Goal: Task Accomplishment & Management: Complete application form

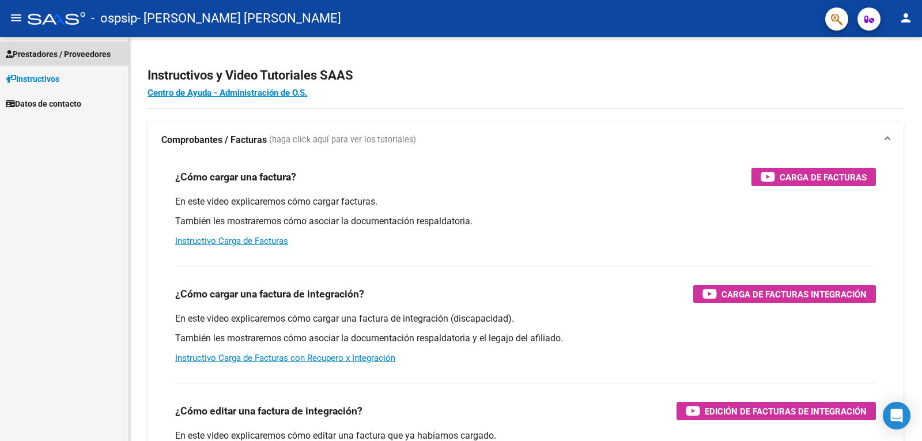
click at [31, 49] on span "Prestadores / Proveedores" at bounding box center [58, 54] width 105 height 13
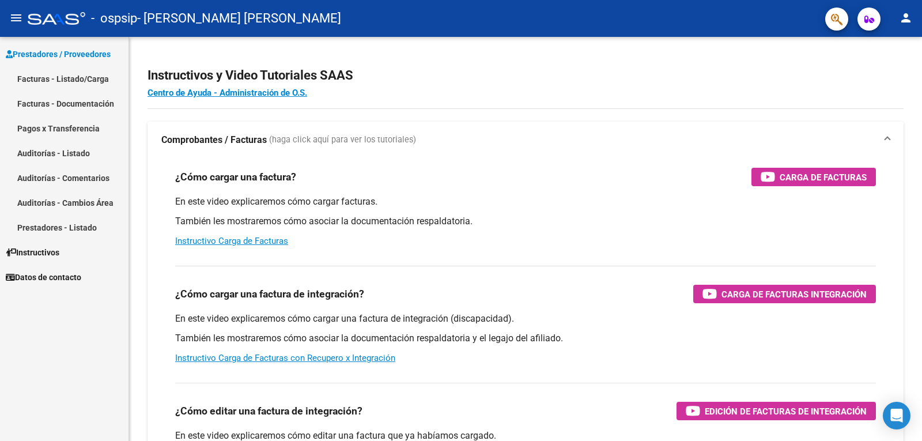
click at [62, 81] on link "Facturas - Listado/Carga" at bounding box center [64, 78] width 128 height 25
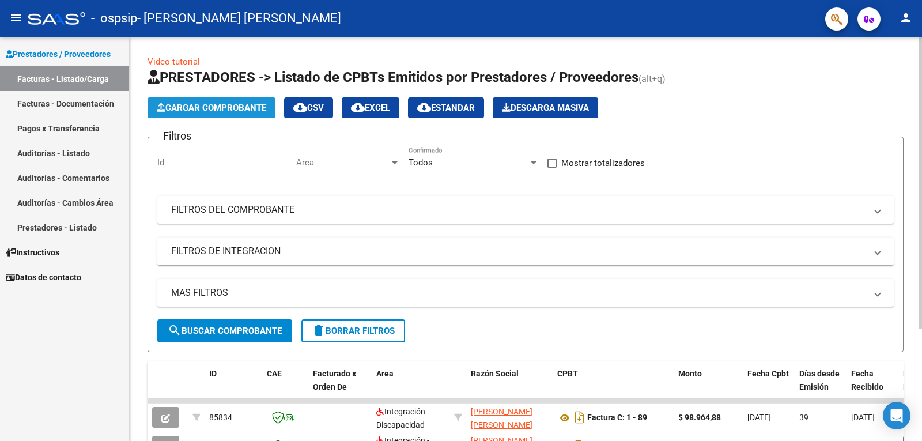
click at [244, 106] on span "Cargar Comprobante" at bounding box center [211, 108] width 109 height 10
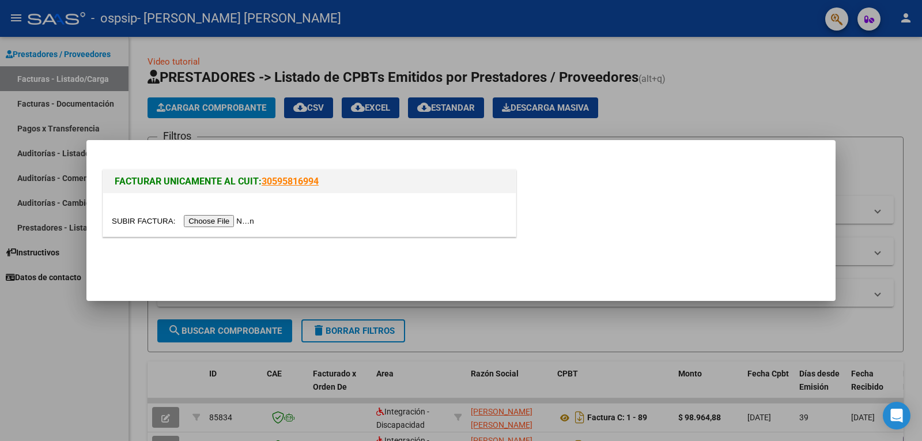
click at [230, 221] on input "file" at bounding box center [185, 221] width 146 height 12
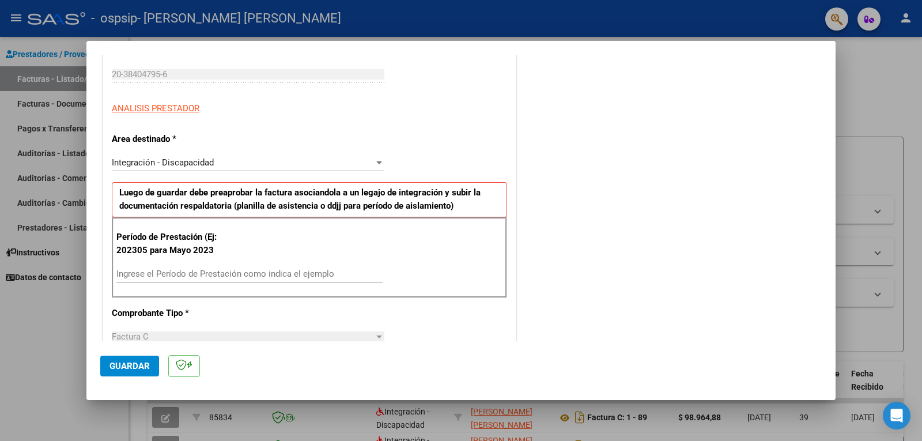
scroll to position [173, 0]
click at [270, 272] on input "Ingrese el Período de Prestación como indica el ejemplo" at bounding box center [249, 273] width 266 height 10
type input "202507"
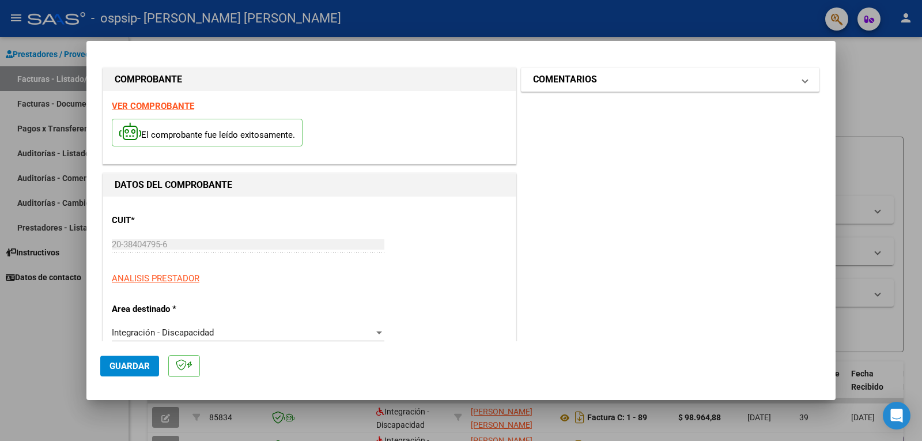
scroll to position [0, 0]
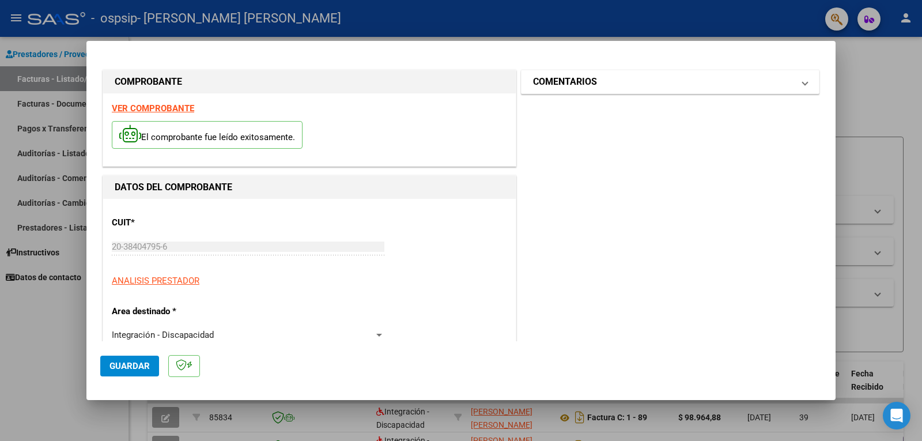
click at [611, 76] on mat-panel-title "COMENTARIOS" at bounding box center [663, 82] width 260 height 14
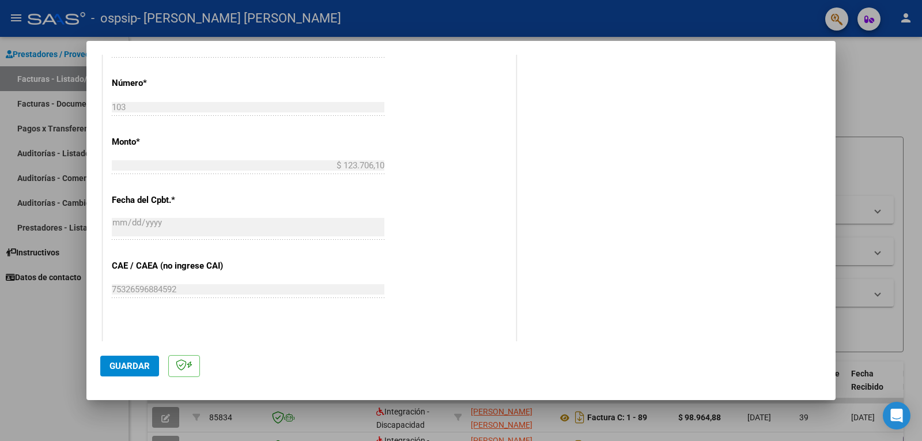
scroll to position [706, 0]
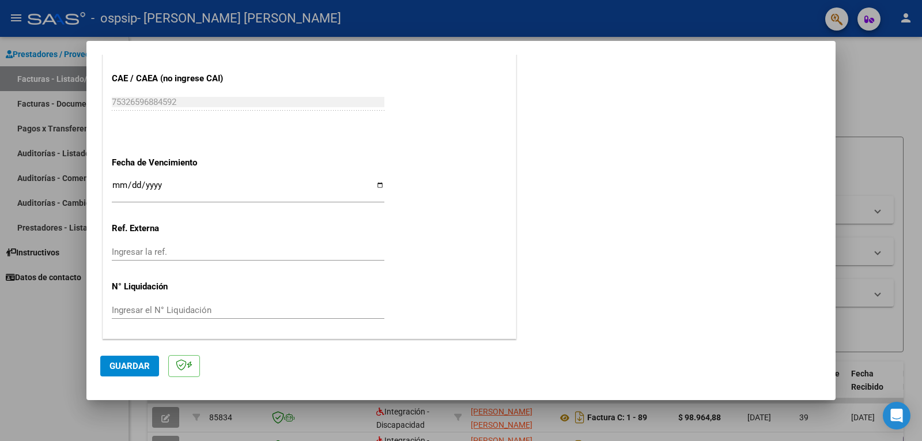
click at [118, 364] on span "Guardar" at bounding box center [129, 366] width 40 height 10
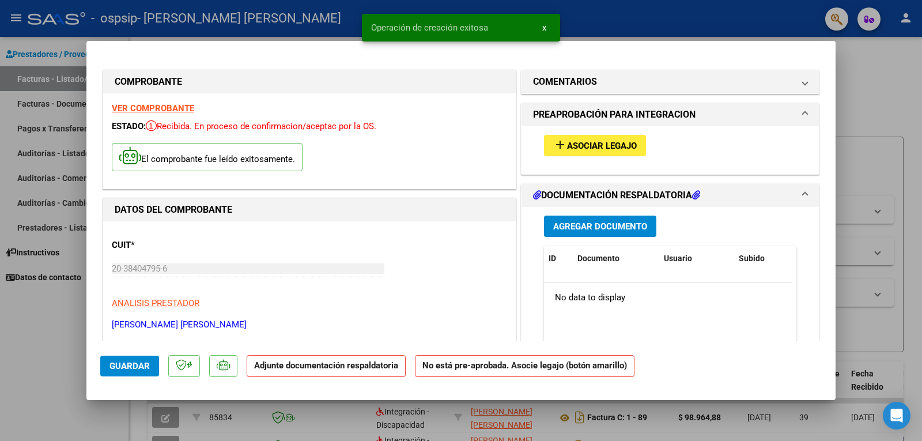
click at [571, 150] on span "Asociar Legajo" at bounding box center [602, 146] width 70 height 10
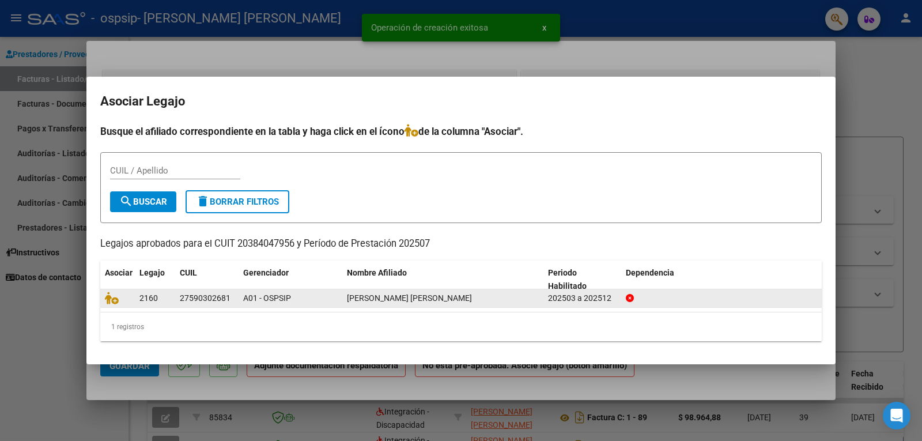
click at [557, 300] on div "202503 a 202512" at bounding box center [582, 297] width 69 height 13
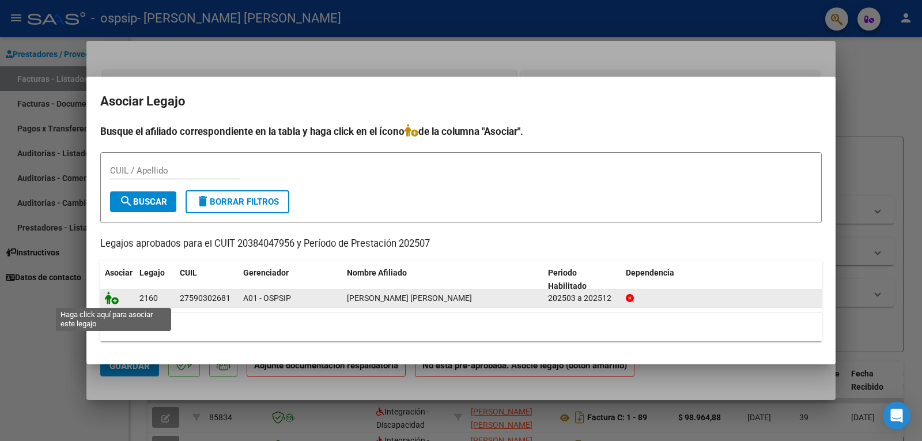
click at [111, 301] on icon at bounding box center [112, 297] width 14 height 13
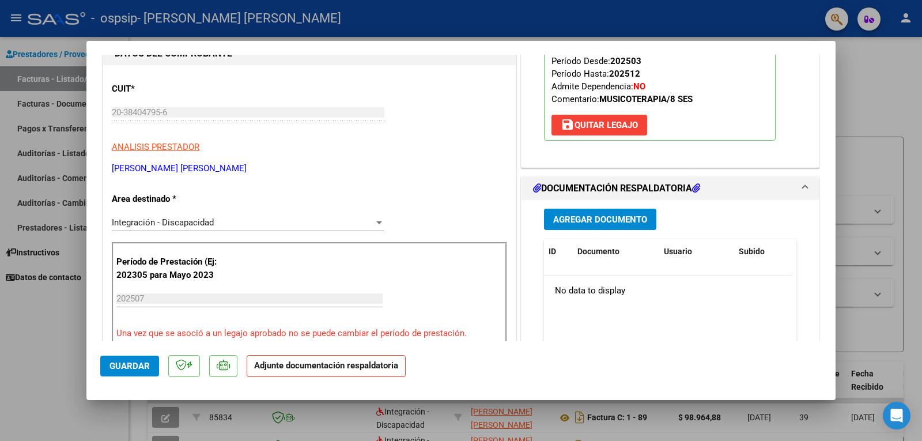
scroll to position [230, 0]
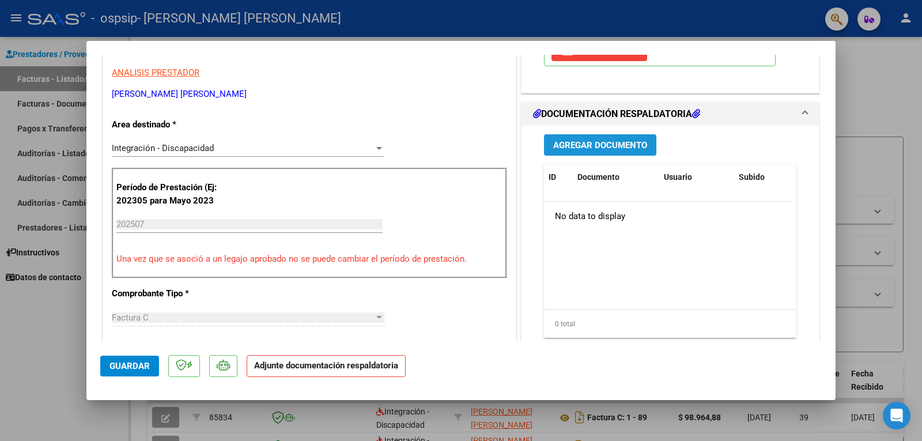
click at [622, 146] on span "Agregar Documento" at bounding box center [600, 145] width 94 height 10
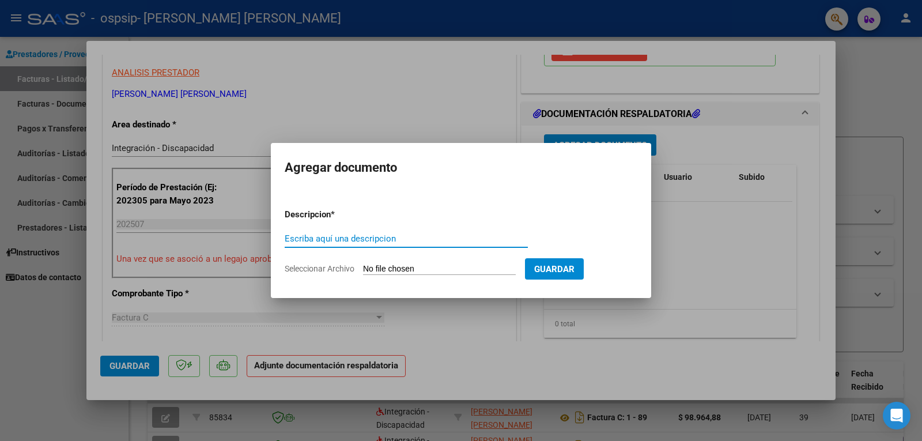
type input "a"
type input "ASISTENCIA MUSICOTERAPIA"
click at [449, 271] on input "Seleccionar Archivo" at bounding box center [439, 269] width 153 height 11
click at [458, 267] on input "Seleccionar Archivo" at bounding box center [439, 269] width 153 height 11
click at [440, 270] on input "Seleccionar Archivo" at bounding box center [439, 269] width 153 height 11
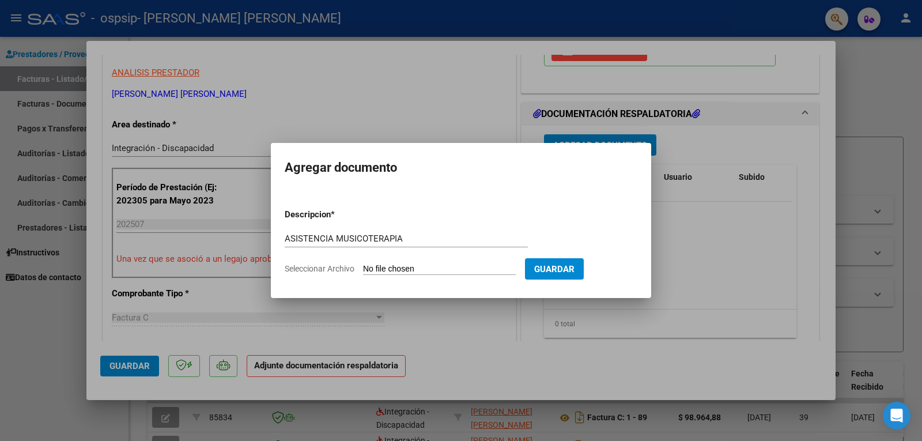
type input "C:\fakepath\asistencia Julieta Lozano JULIO.pdf"
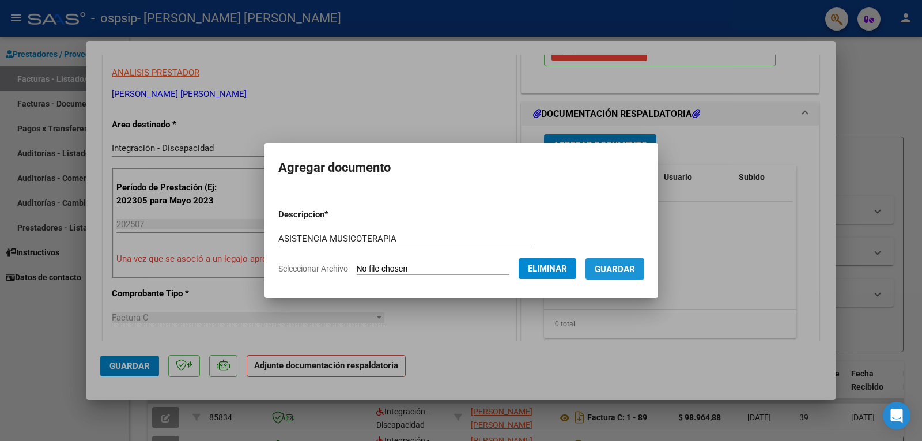
click at [614, 267] on span "Guardar" at bounding box center [615, 269] width 40 height 10
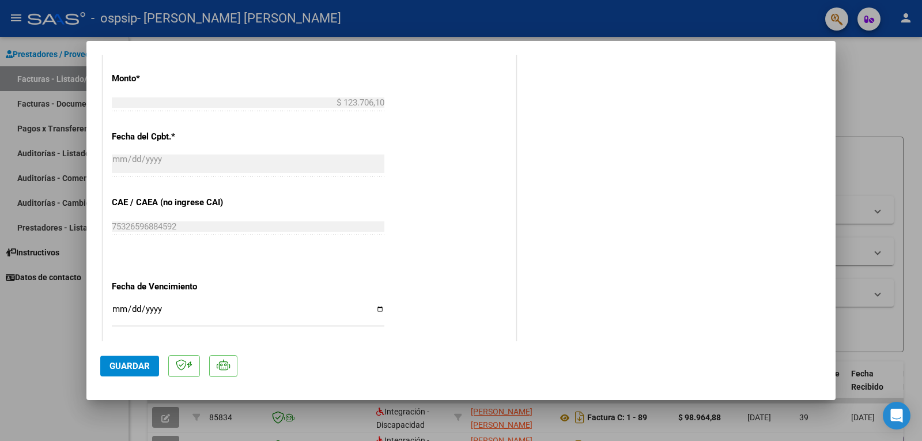
scroll to position [745, 0]
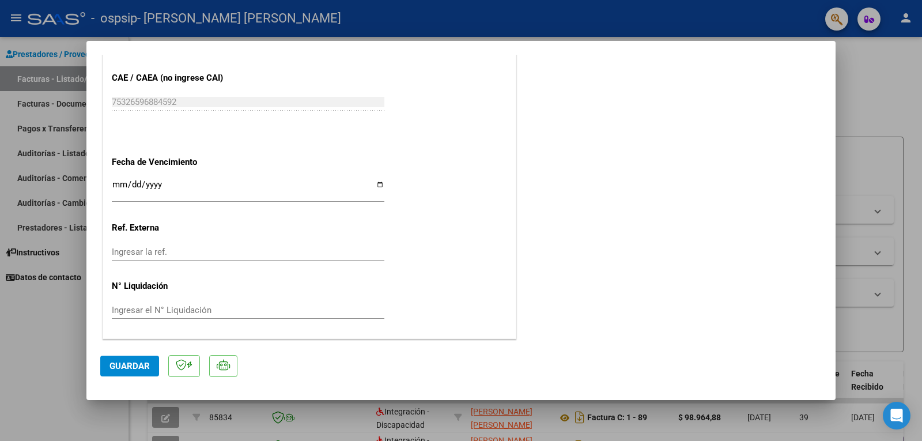
click at [132, 361] on button "Guardar" at bounding box center [129, 365] width 59 height 21
click at [122, 363] on span "Guardar" at bounding box center [129, 366] width 40 height 10
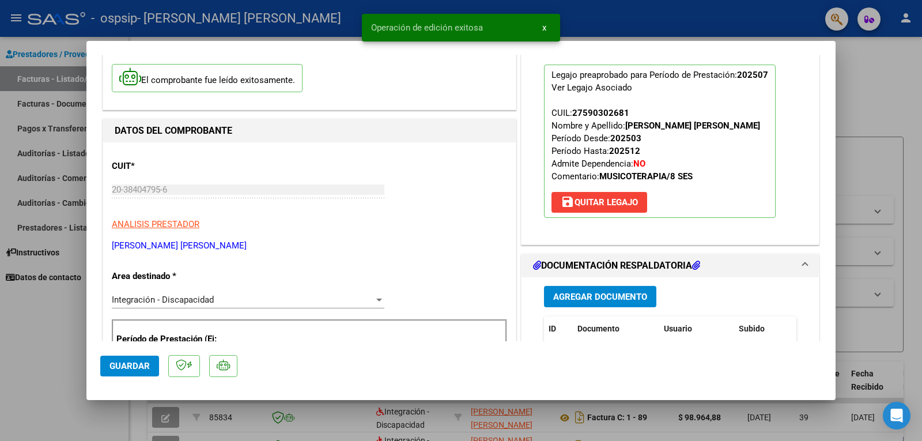
scroll to position [0, 0]
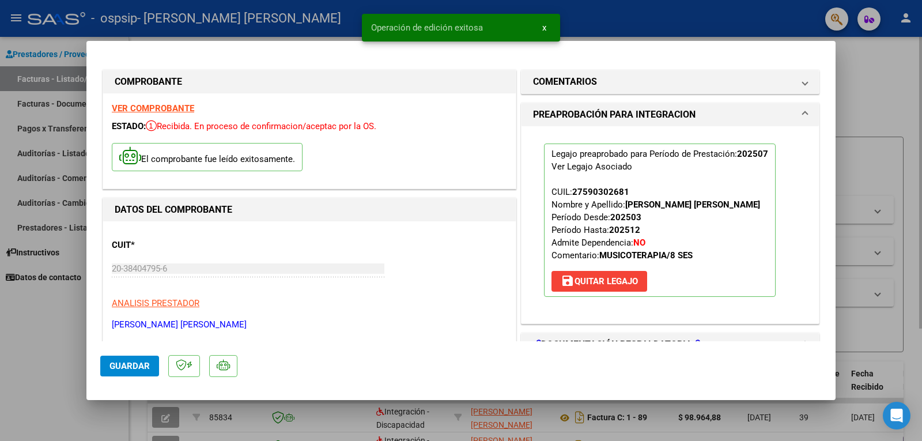
click at [858, 206] on div at bounding box center [461, 220] width 922 height 441
type input "$ 0,00"
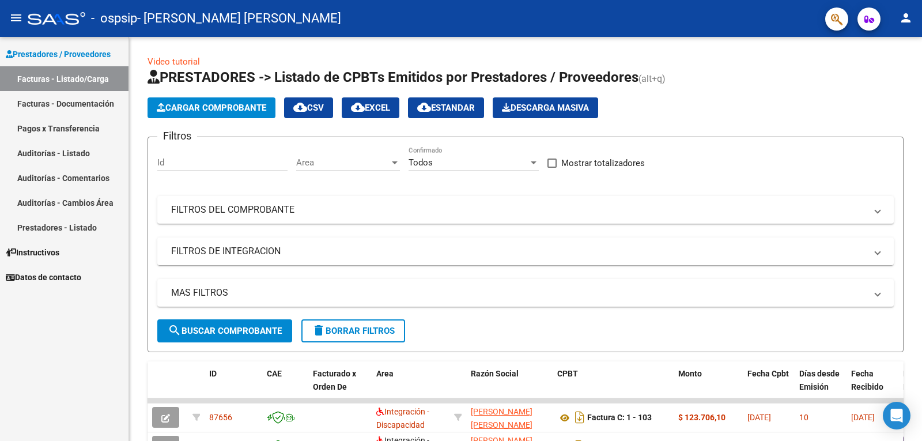
click at [59, 254] on span "Instructivos" at bounding box center [33, 252] width 54 height 13
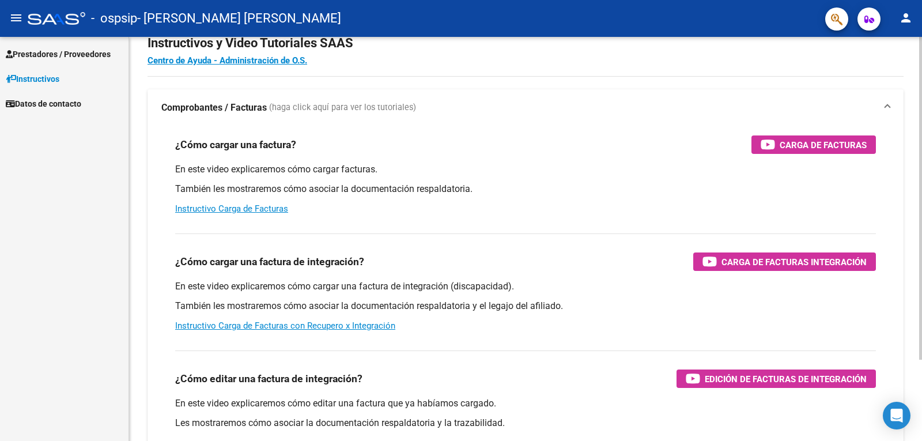
scroll to position [58, 0]
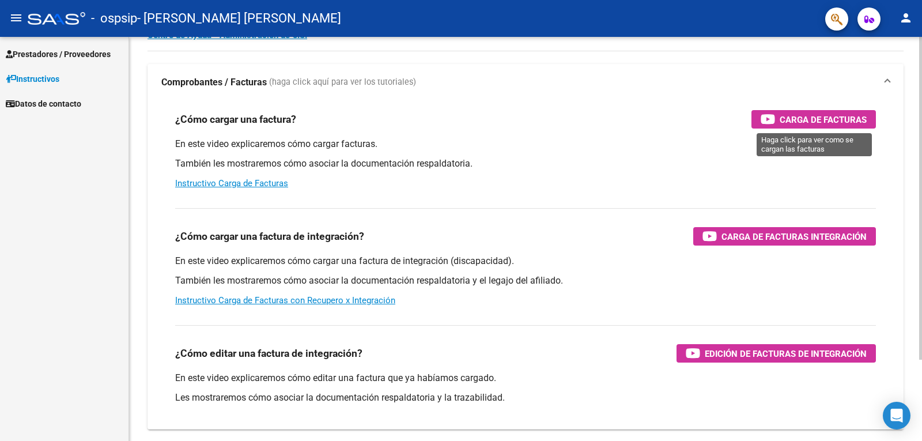
click at [774, 118] on icon "button" at bounding box center [767, 118] width 14 height 13
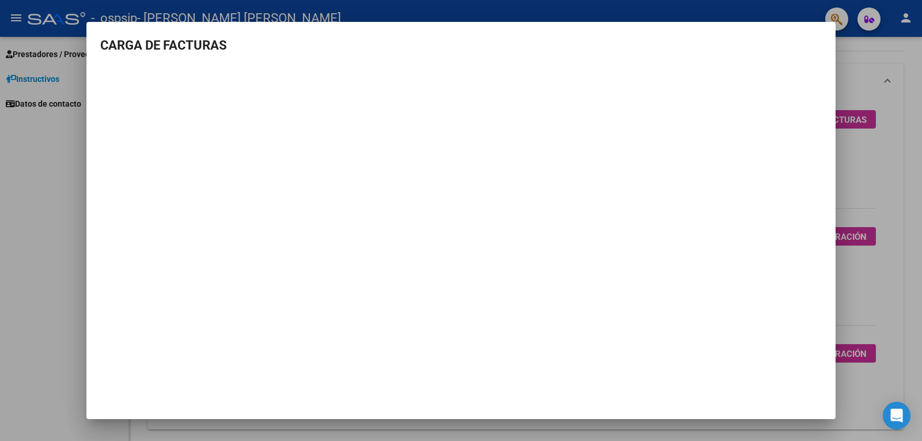
click at [73, 207] on div at bounding box center [461, 220] width 922 height 441
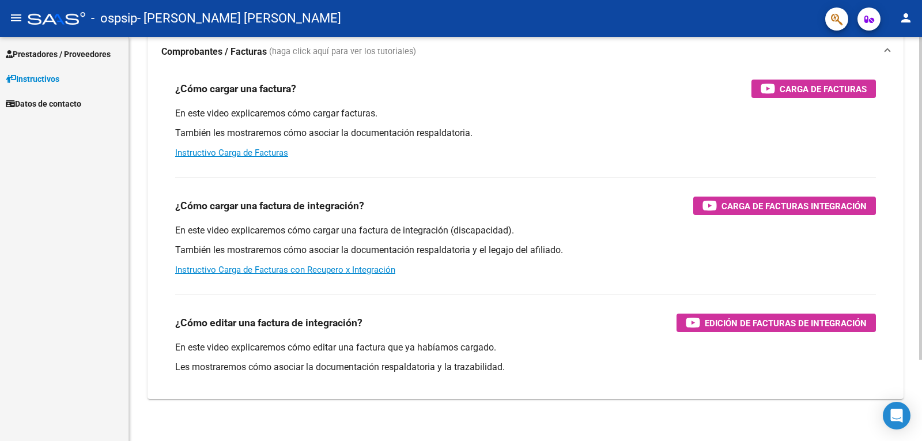
scroll to position [101, 0]
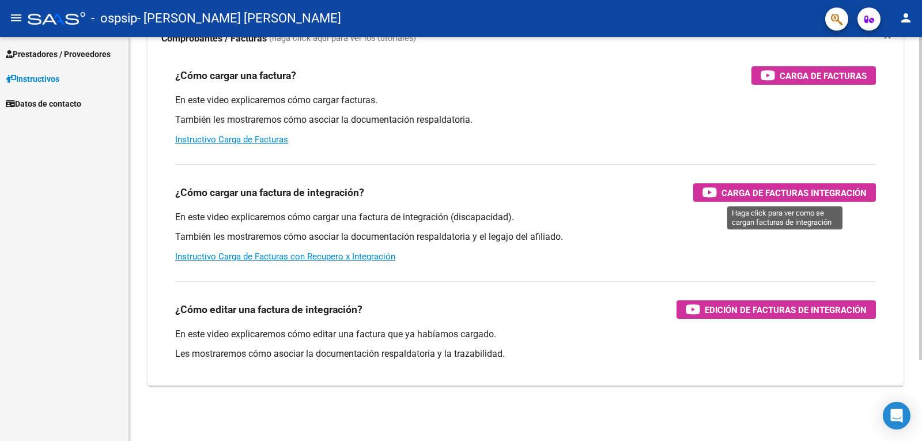
click at [708, 191] on icon "button" at bounding box center [709, 191] width 14 height 13
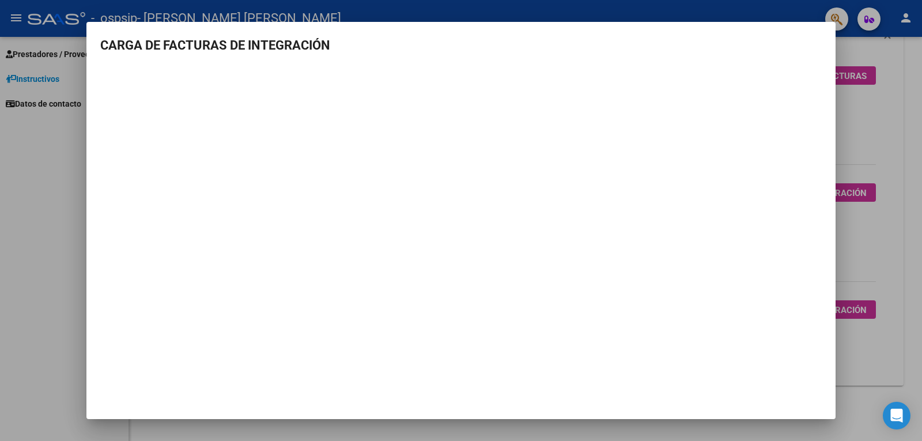
click at [877, 208] on div at bounding box center [461, 220] width 922 height 441
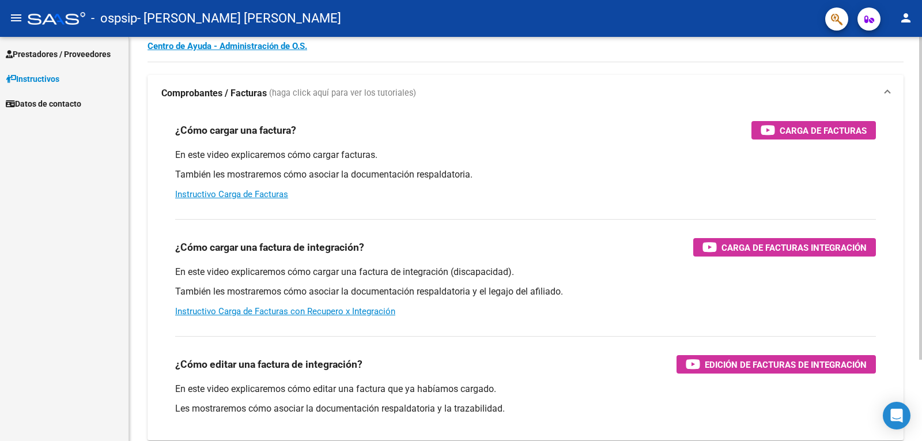
scroll to position [0, 0]
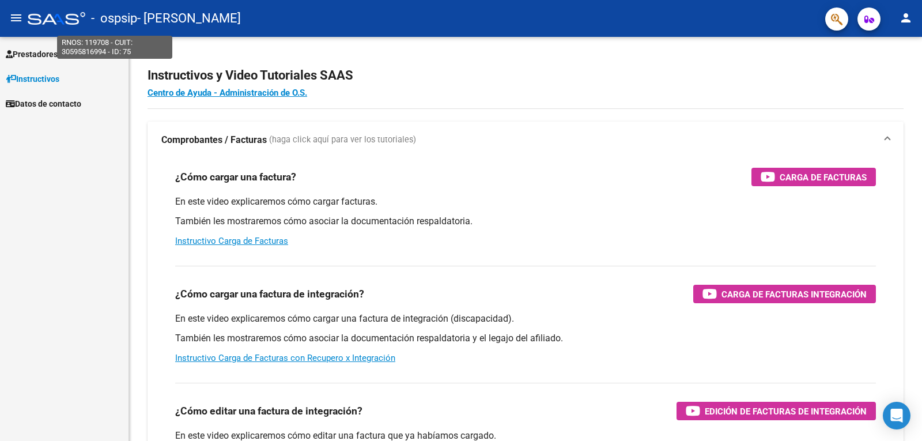
click at [120, 21] on span "- ospsip" at bounding box center [114, 18] width 46 height 25
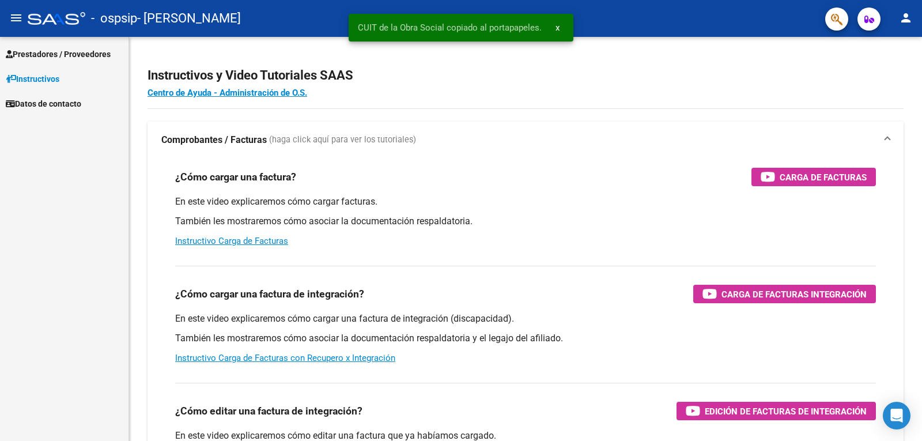
click at [16, 18] on mat-icon "menu" at bounding box center [16, 18] width 14 height 14
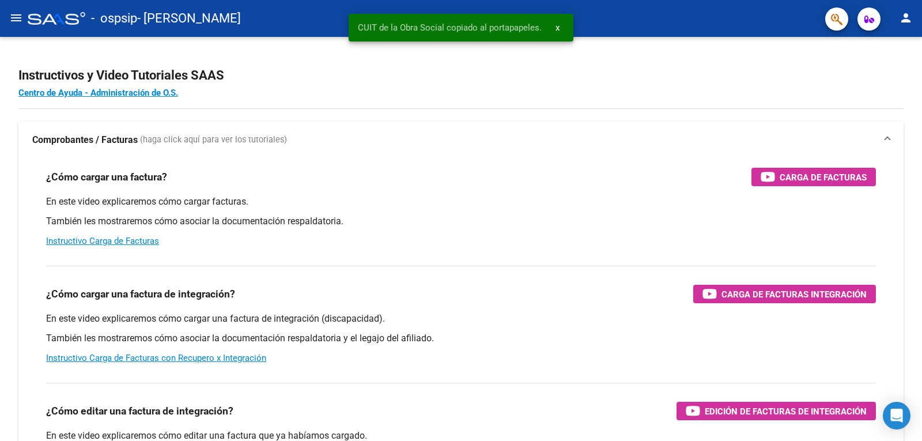
click at [15, 13] on mat-icon "menu" at bounding box center [16, 18] width 14 height 14
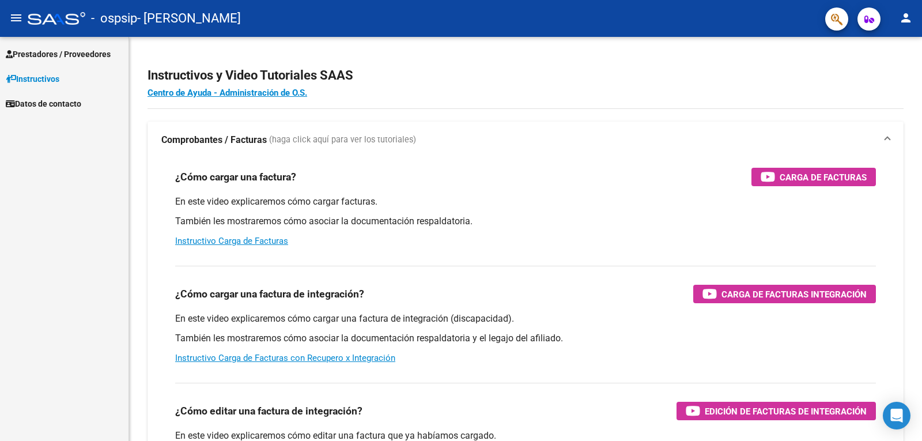
click at [57, 97] on span "Datos de contacto" at bounding box center [43, 103] width 75 height 13
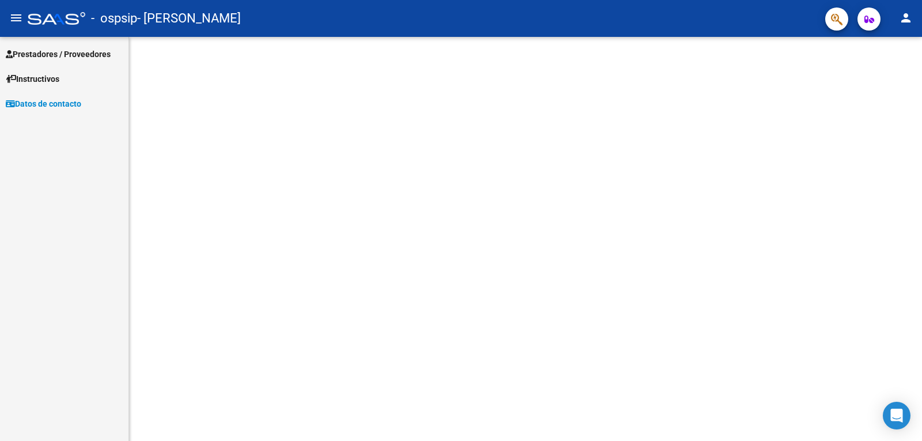
click at [56, 73] on span "Instructivos" at bounding box center [33, 79] width 54 height 13
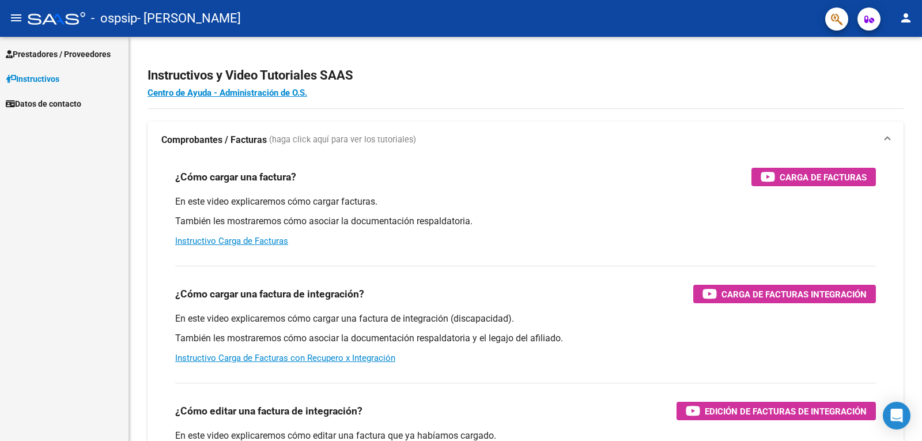
click at [56, 52] on span "Prestadores / Proveedores" at bounding box center [58, 54] width 105 height 13
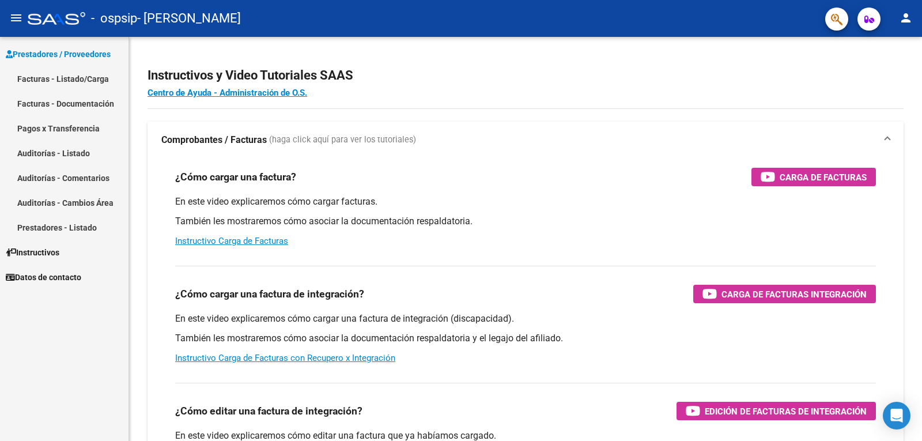
click at [902, 17] on mat-icon "person" at bounding box center [906, 18] width 14 height 14
click at [882, 53] on button "person Mi Perfil" at bounding box center [882, 49] width 70 height 28
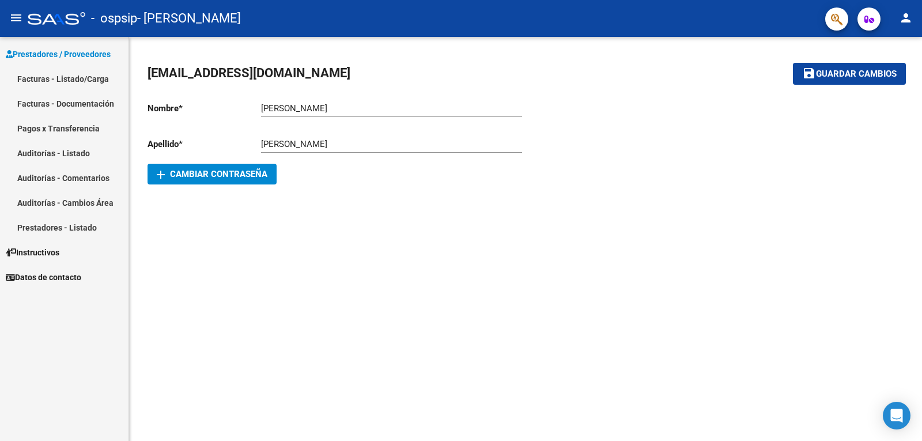
click at [873, 17] on icon "button" at bounding box center [869, 19] width 10 height 9
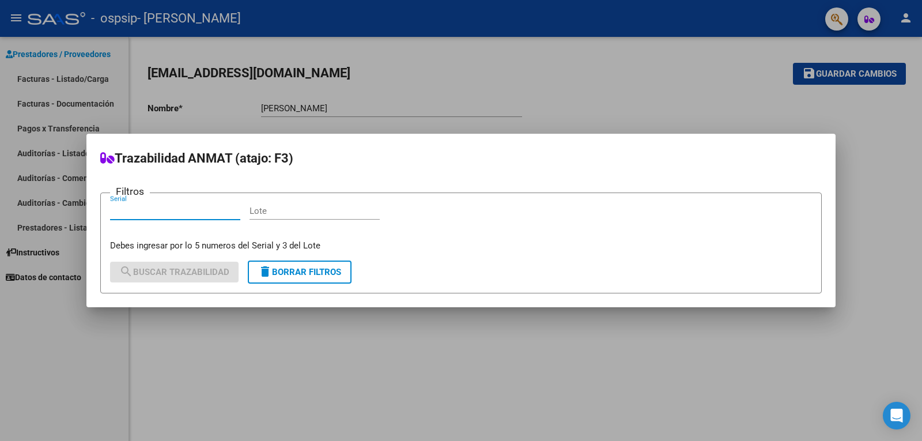
click at [585, 97] on div at bounding box center [461, 220] width 922 height 441
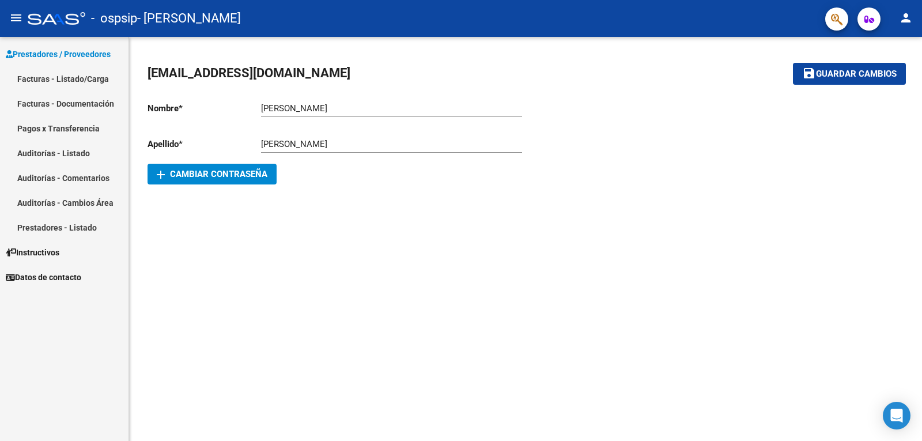
click at [831, 18] on button "button" at bounding box center [836, 18] width 23 height 23
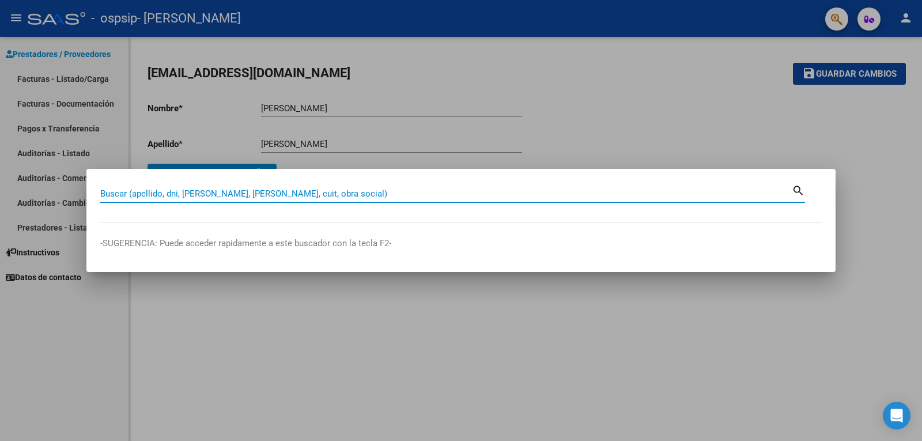
click at [605, 114] on div at bounding box center [461, 220] width 922 height 441
